Goal: Find specific page/section: Find specific page/section

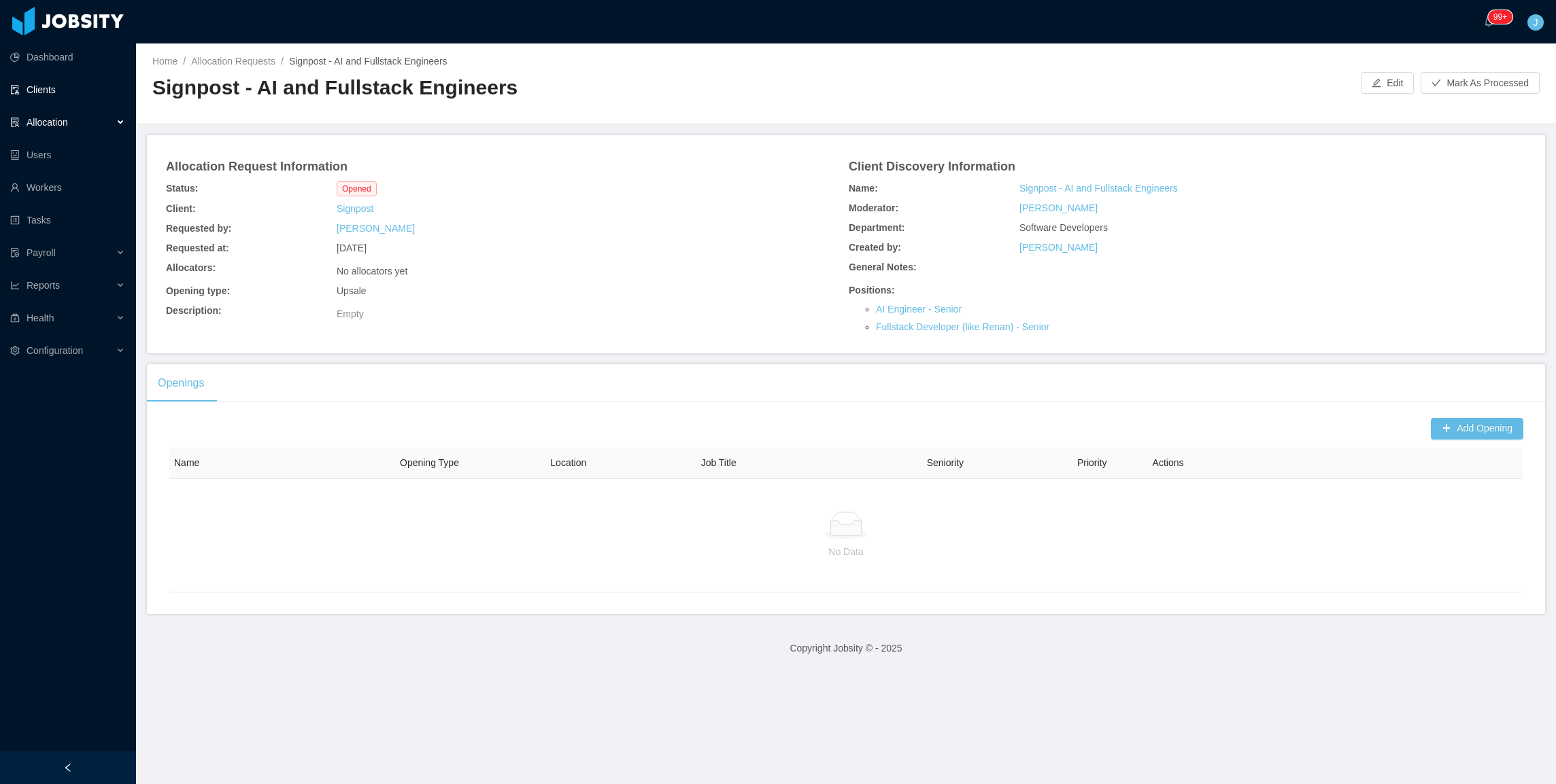
click at [45, 99] on link "Clients" at bounding box center [68, 90] width 115 height 27
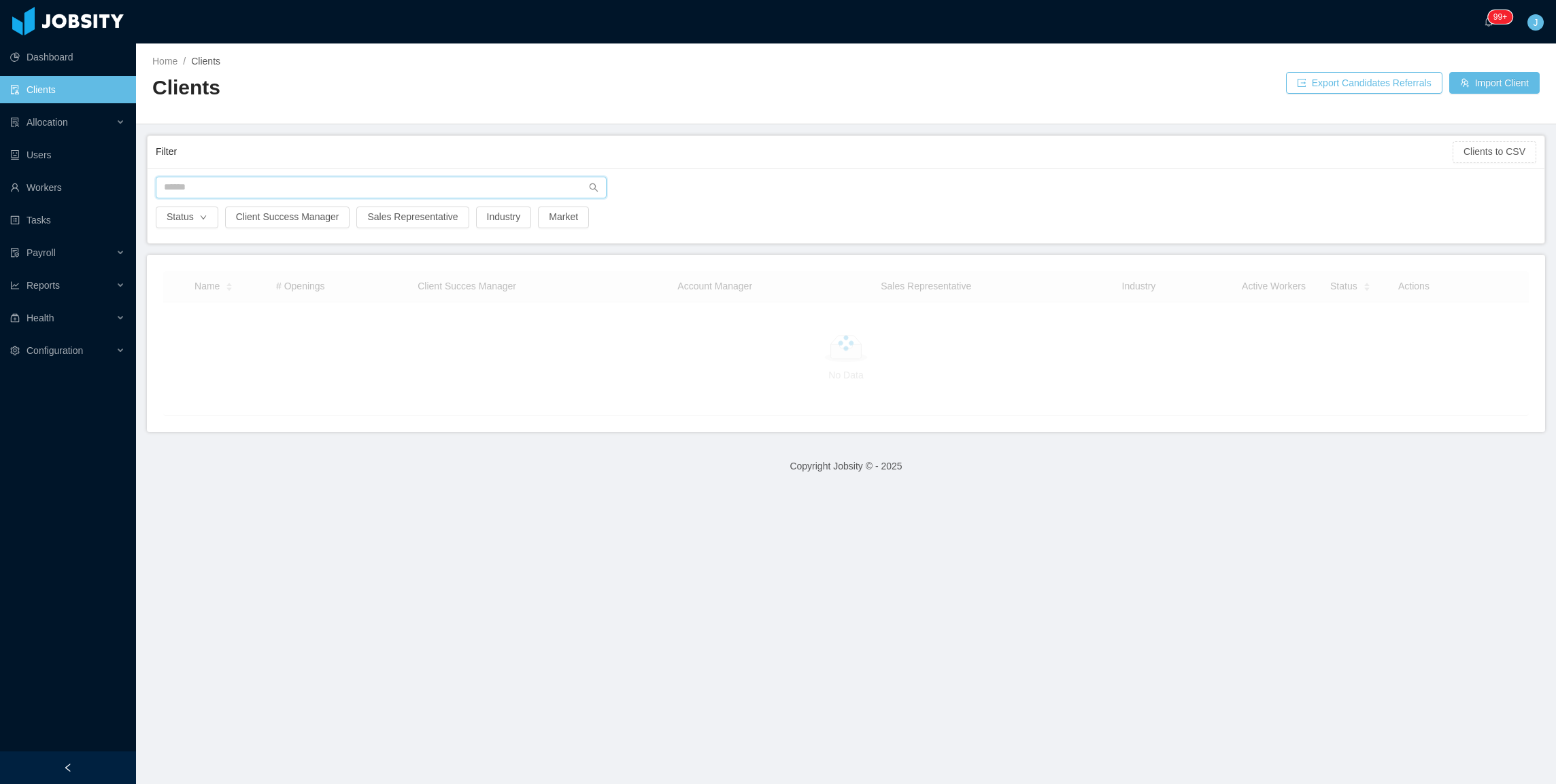
click at [303, 177] on input "text" at bounding box center [381, 187] width 451 height 21
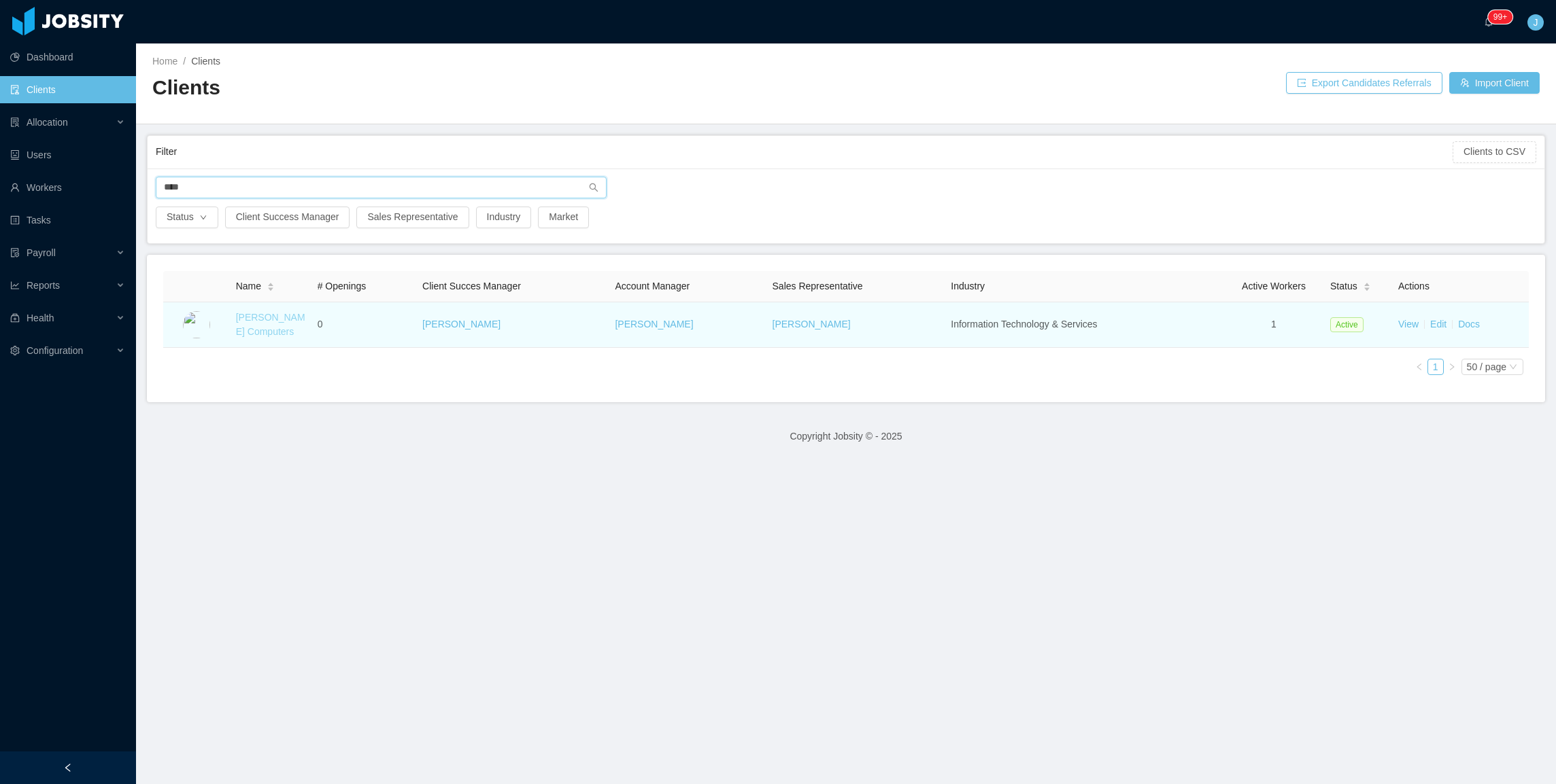
type input "****"
click at [283, 329] on link "[PERSON_NAME] Computers" at bounding box center [270, 324] width 69 height 25
